Goal: Task Accomplishment & Management: Use online tool/utility

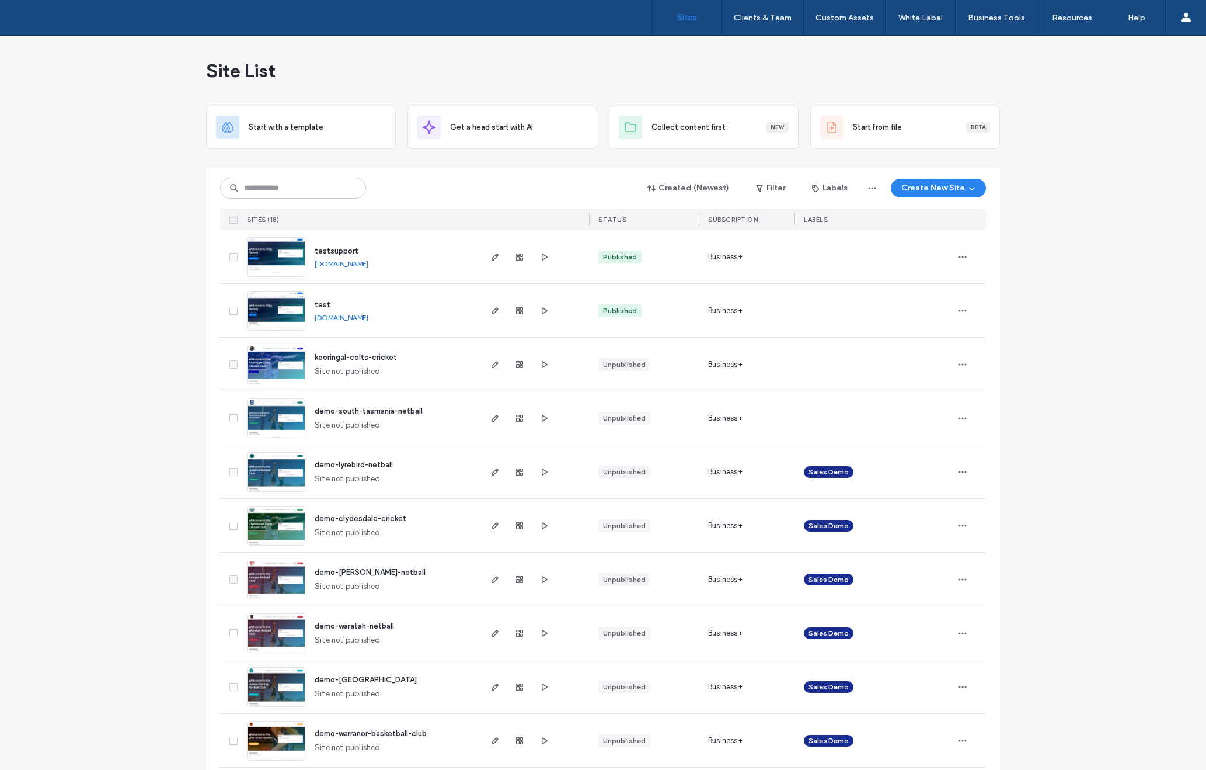
click at [368, 465] on span "demo-lyrebird-netball" at bounding box center [354, 464] width 78 height 9
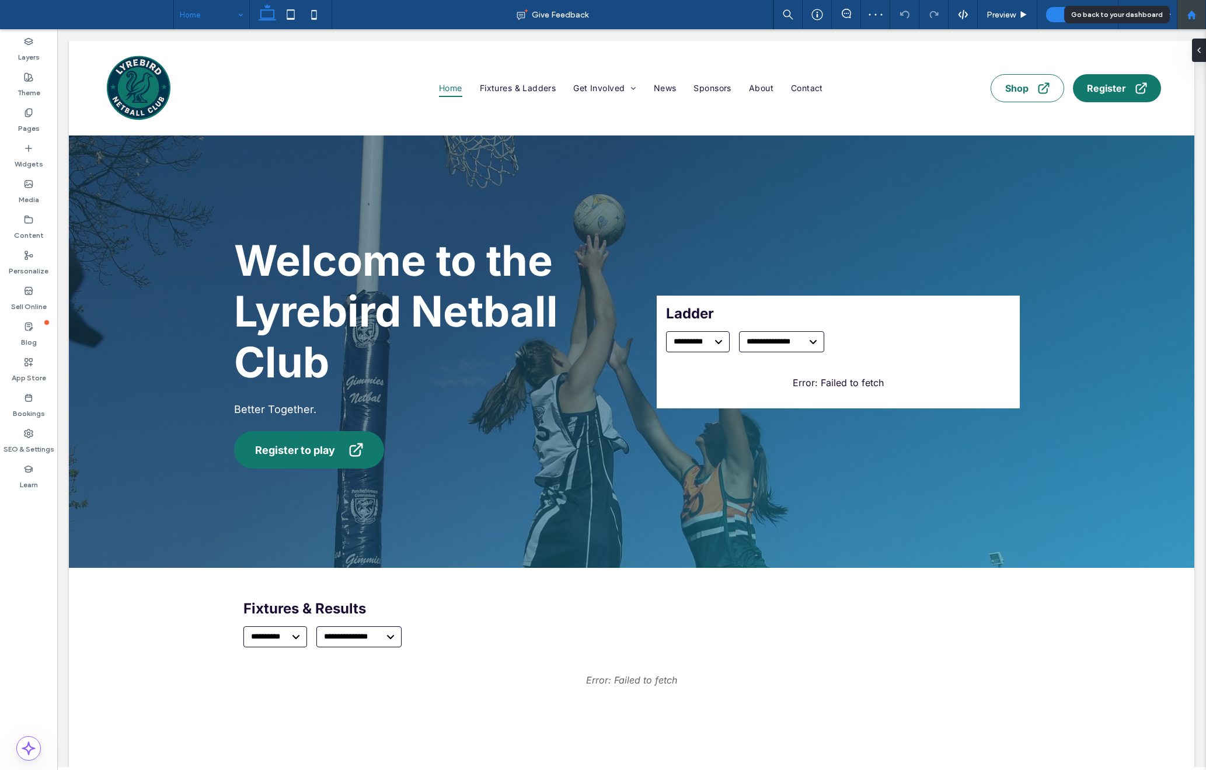
click at [1193, 20] on div at bounding box center [1191, 14] width 29 height 29
